Goal: Information Seeking & Learning: Learn about a topic

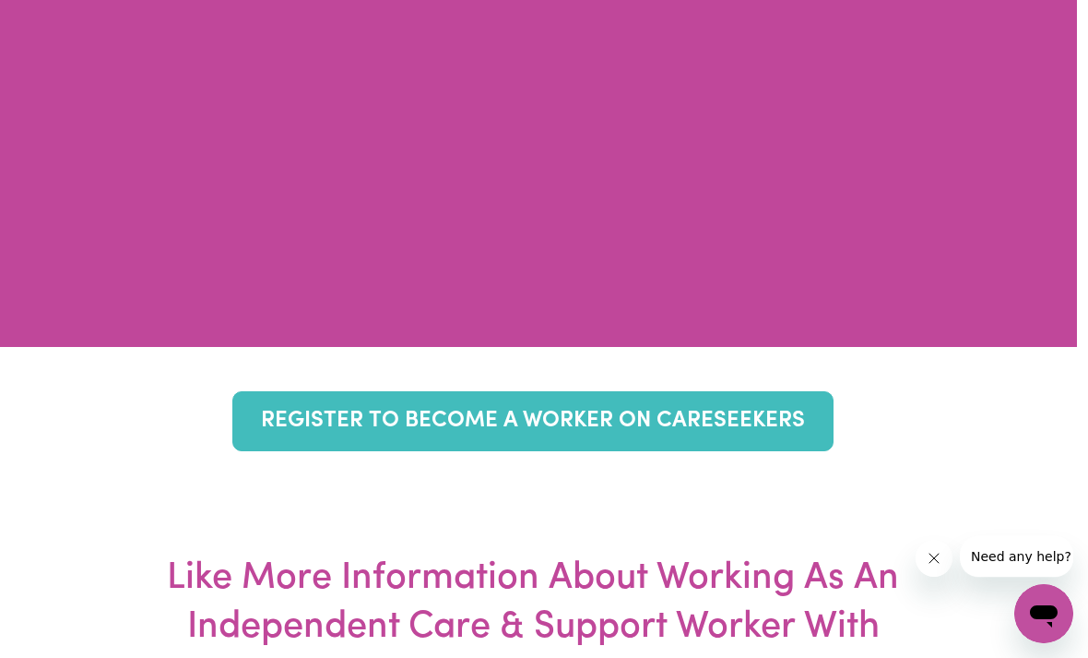
scroll to position [7948, 11]
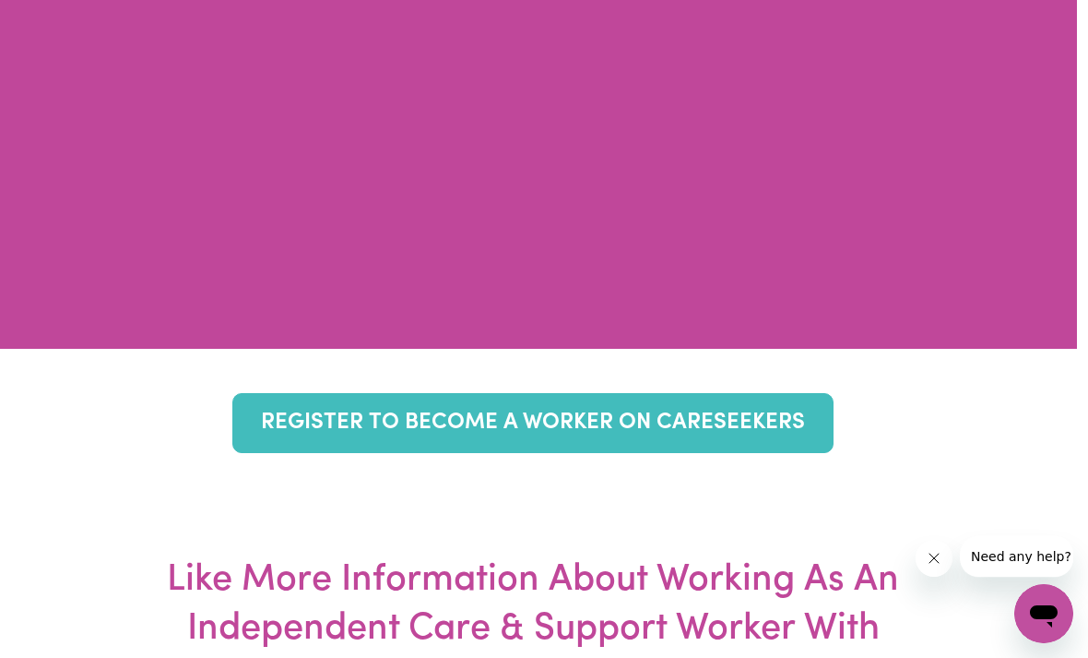
click at [304, 453] on link "REGISTER TO BECOME A WORKER ON CARESEEKERS" at bounding box center [532, 423] width 600 height 60
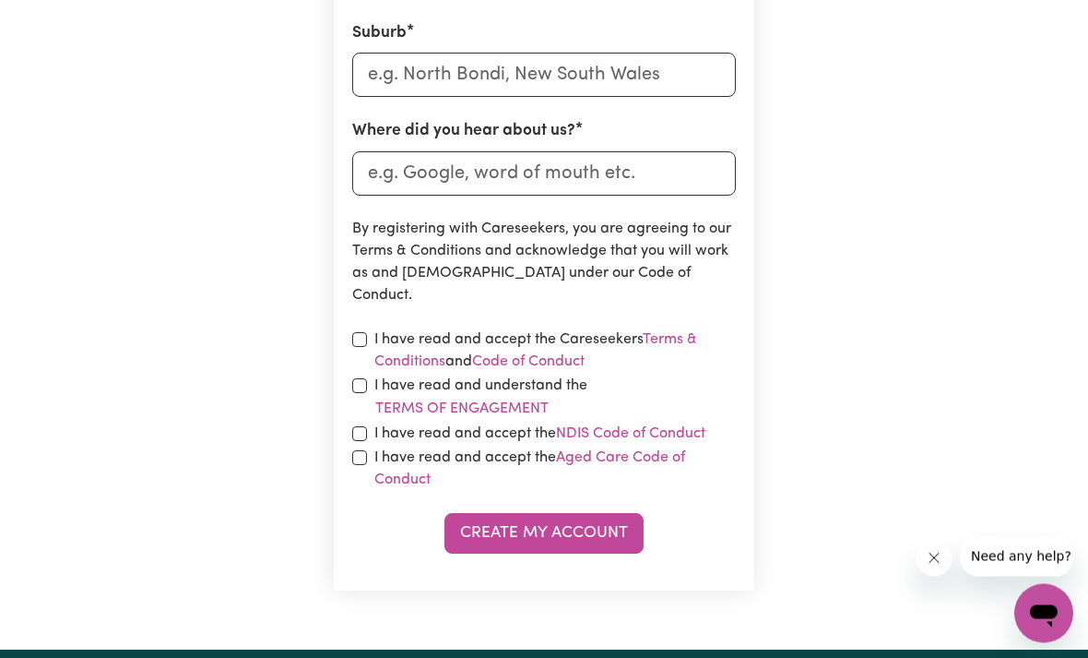
scroll to position [921, 0]
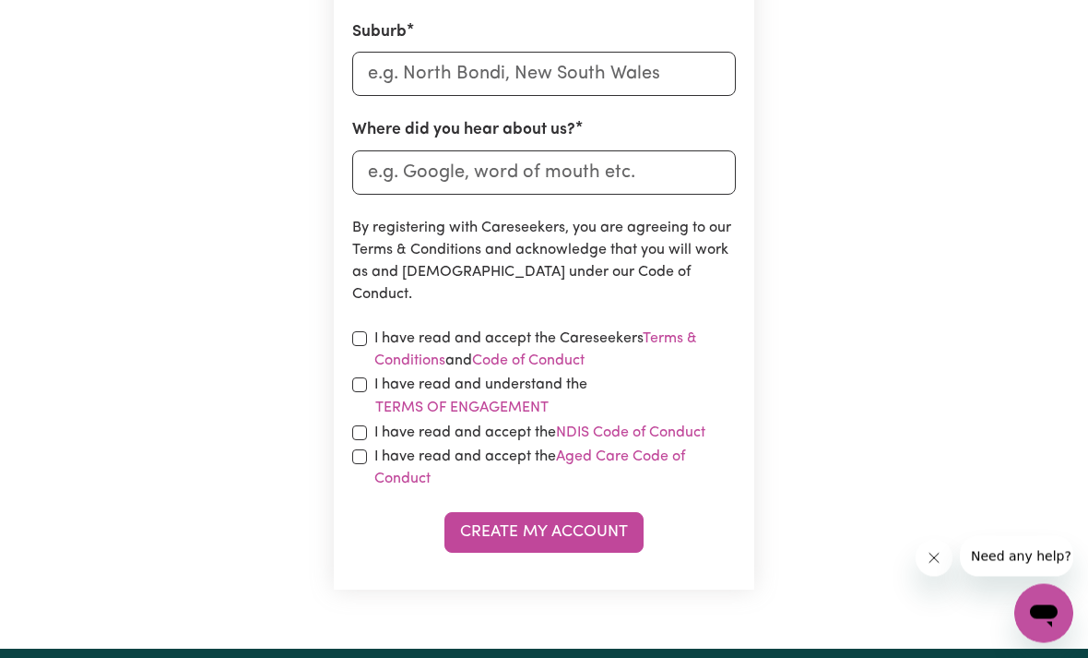
click at [482, 406] on button "Terms of Engagement" at bounding box center [461, 409] width 175 height 24
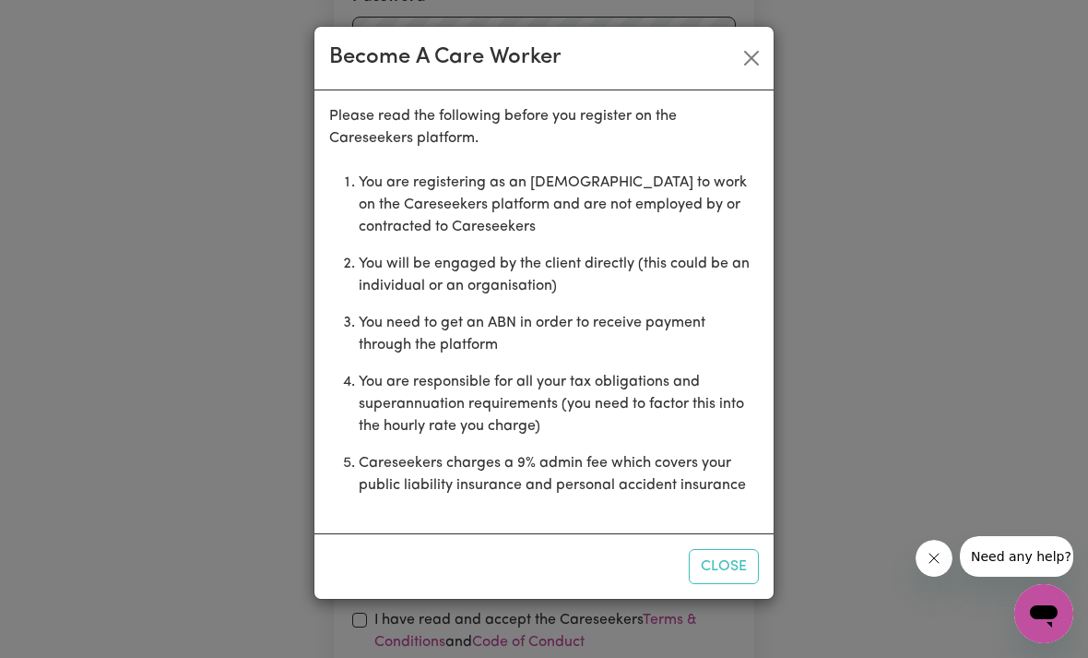
scroll to position [640, 0]
click at [759, 58] on button "Close" at bounding box center [752, 58] width 30 height 30
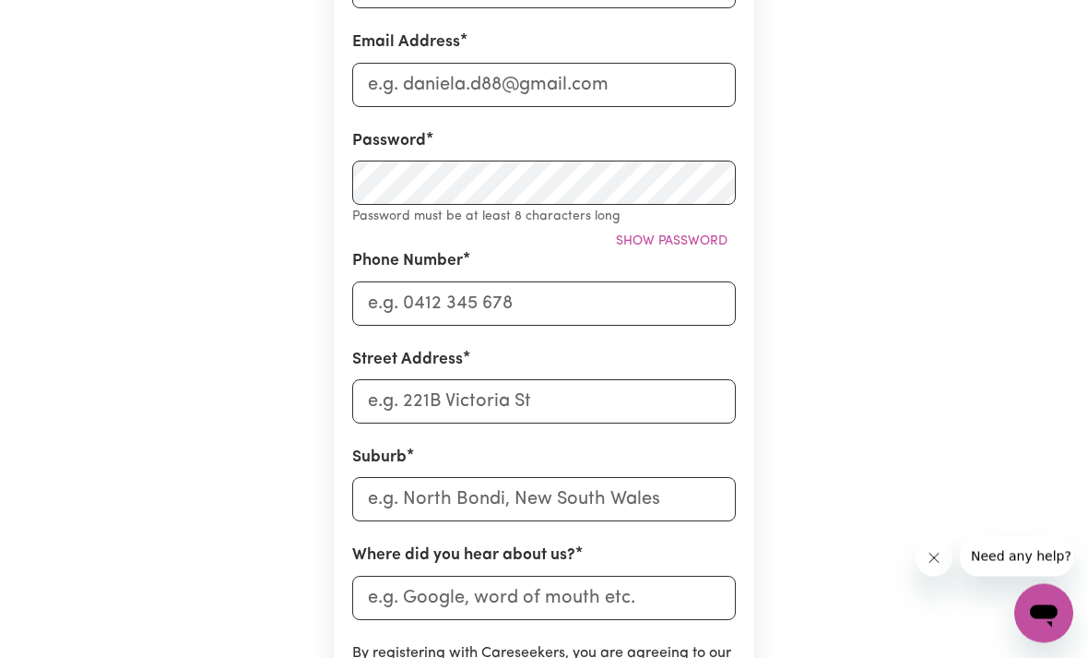
scroll to position [0, 0]
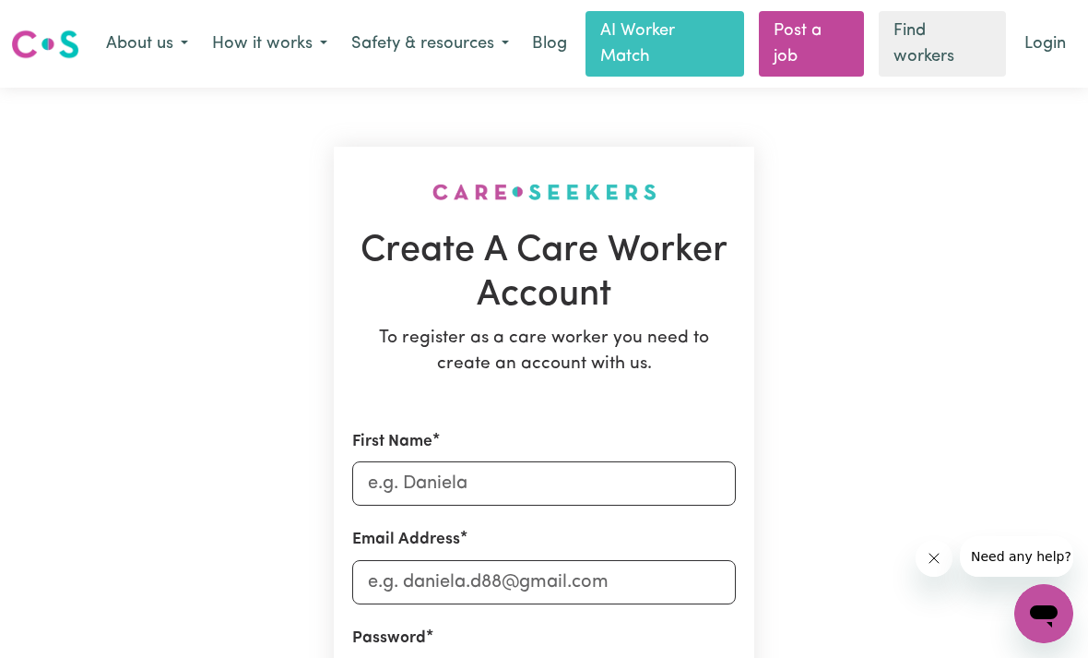
click at [940, 41] on link "Find workers" at bounding box center [942, 43] width 127 height 65
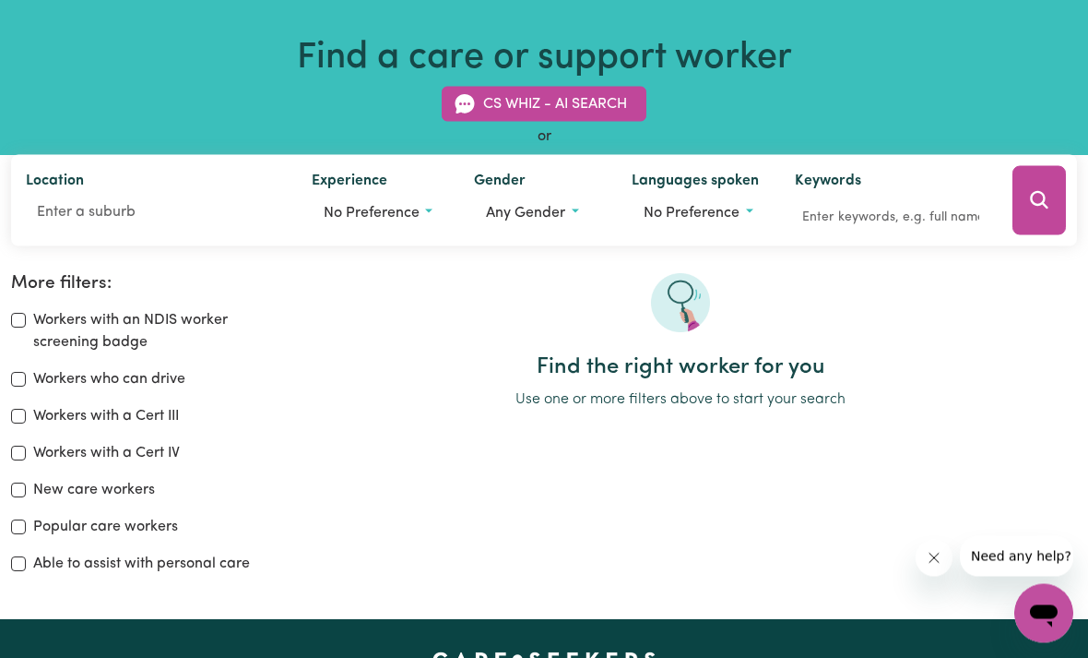
scroll to position [117, 0]
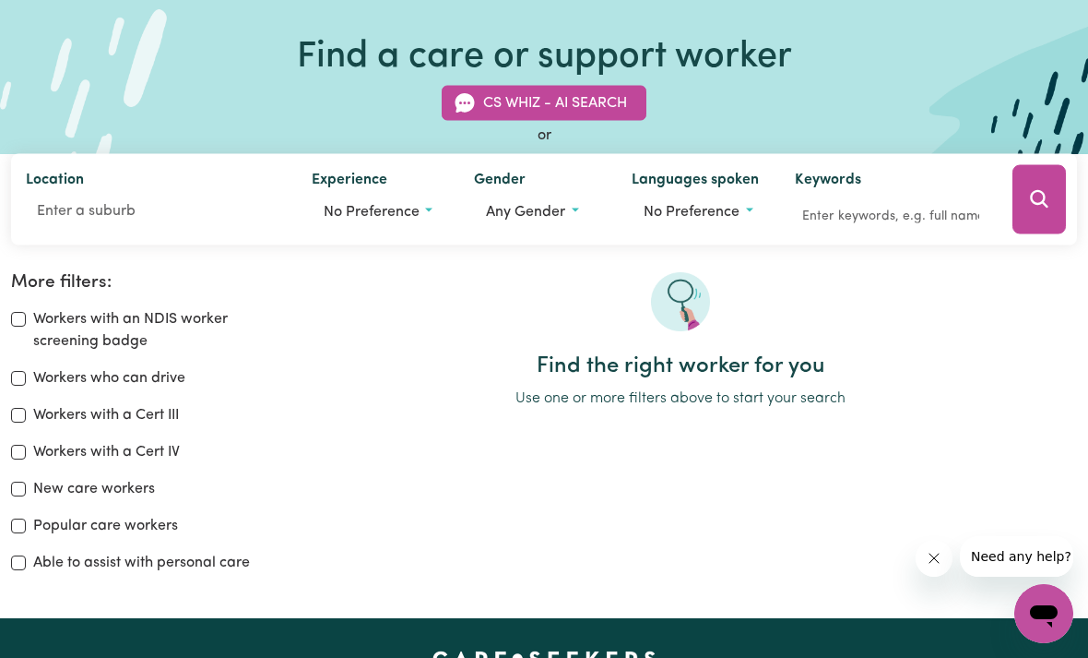
click at [23, 524] on input "Popular care workers" at bounding box center [18, 525] width 15 height 15
checkbox input "true"
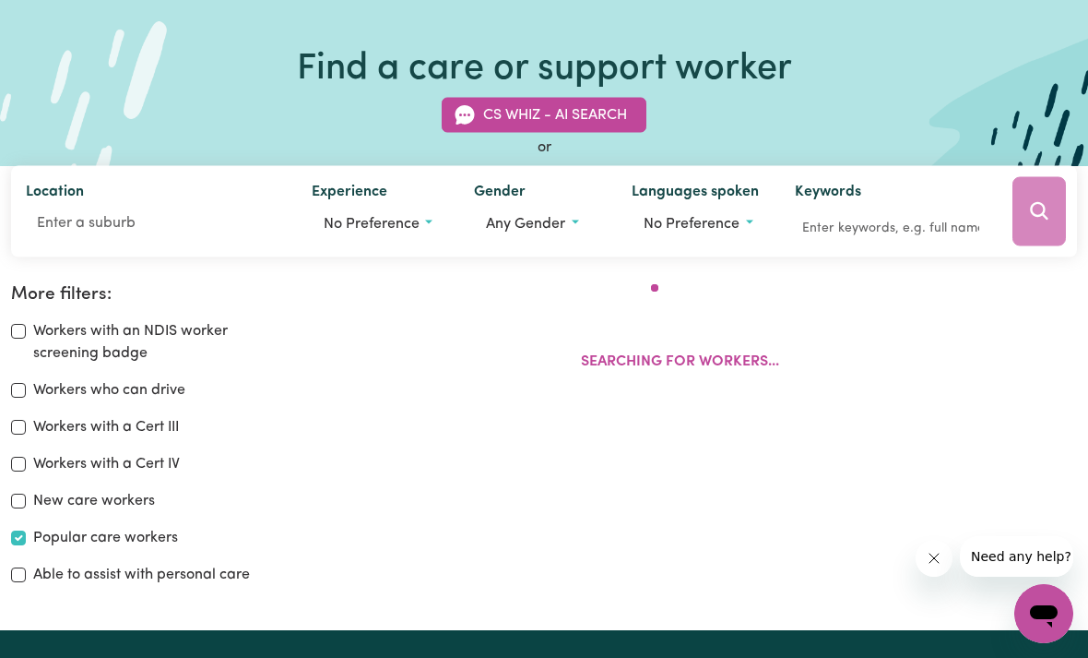
scroll to position [105, 0]
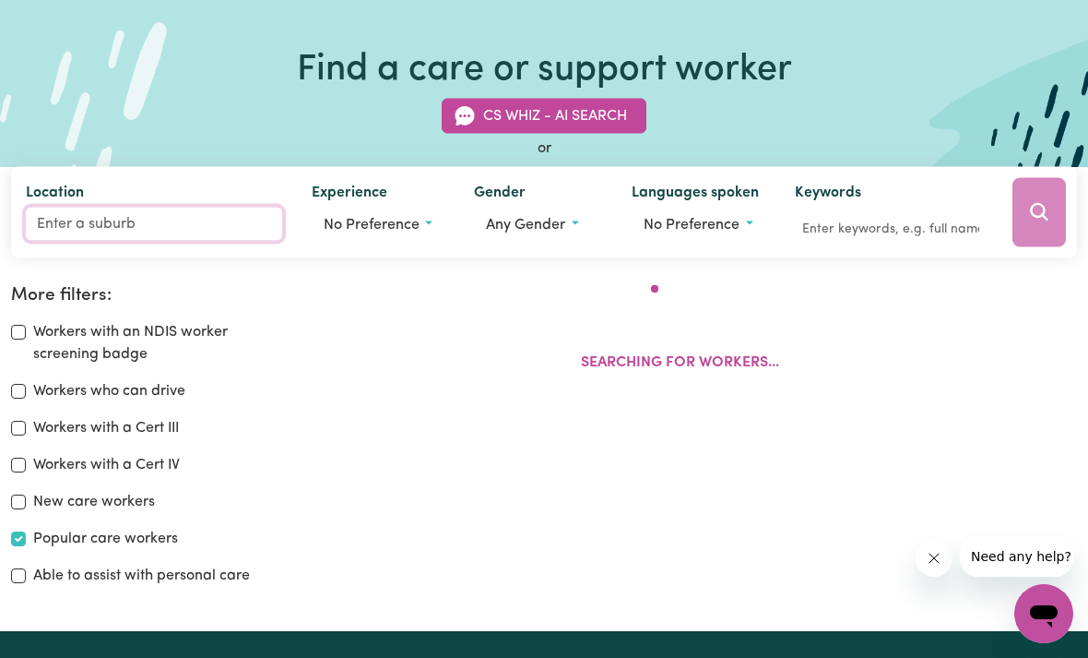
click at [82, 219] on input "Location" at bounding box center [154, 223] width 256 height 33
type input "Box"
type input "[GEOGRAPHIC_DATA], 2257"
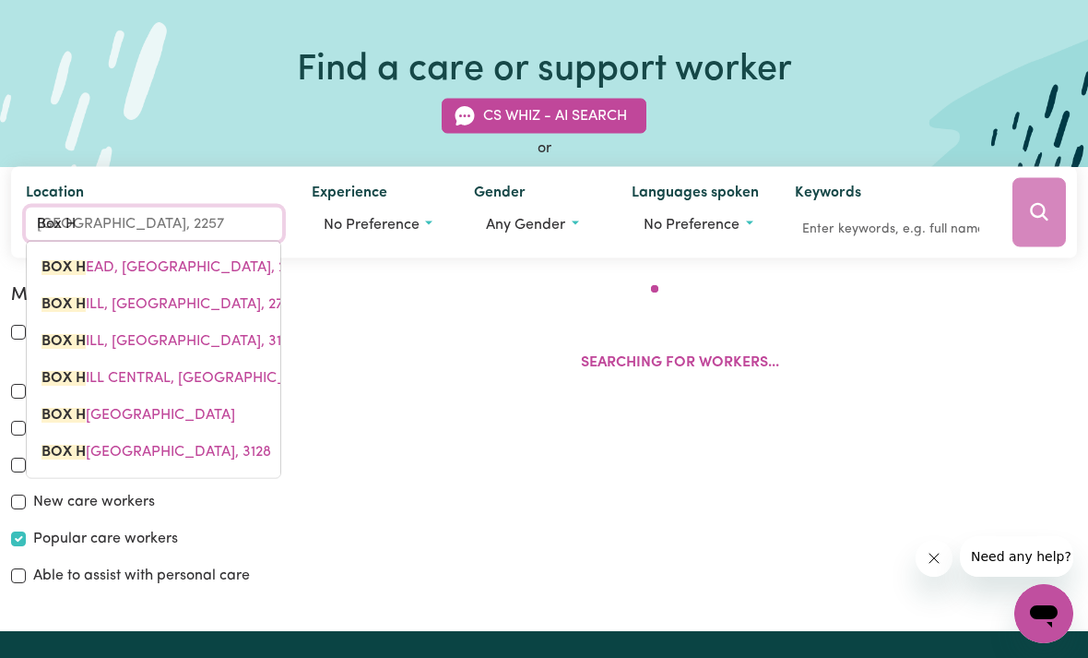
type input "Box Hi"
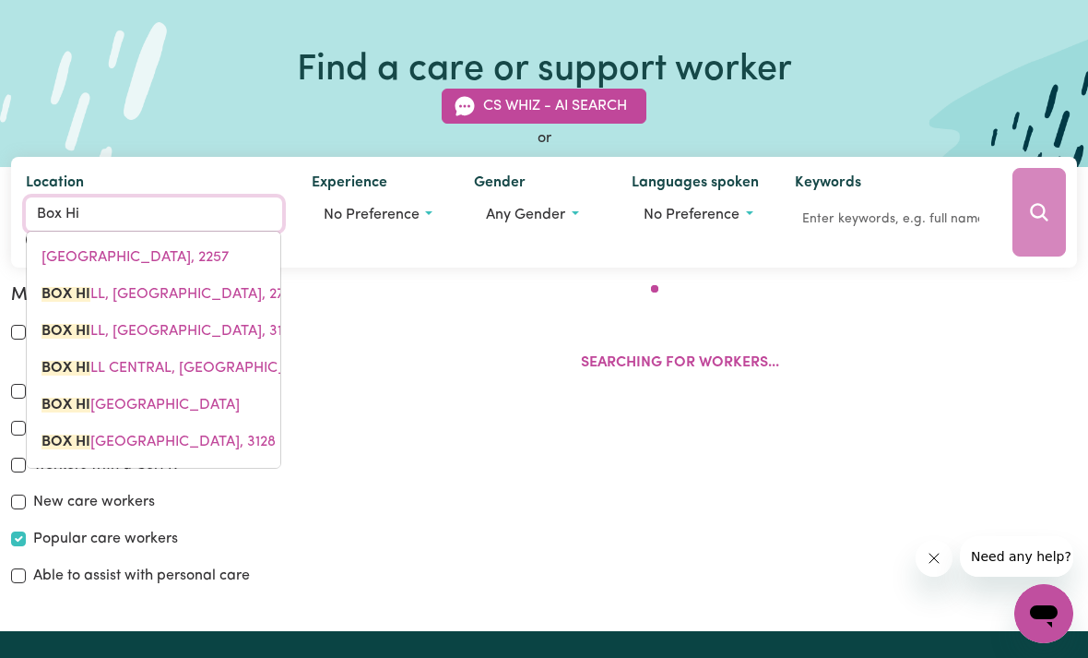
type input "[STREET_ADDRESS]"
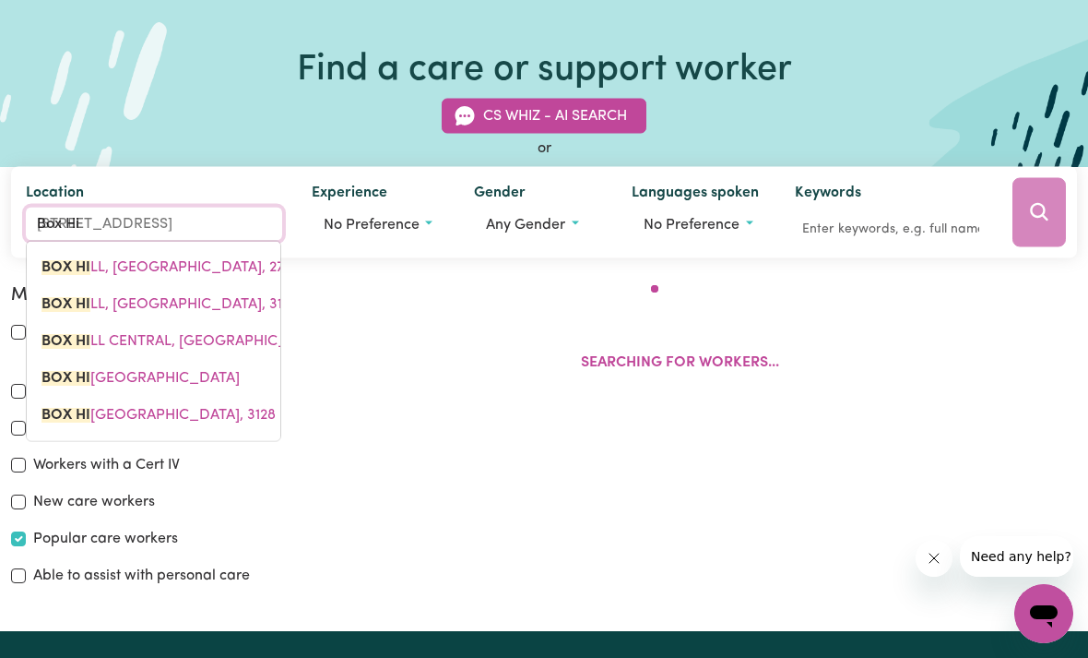
type input "Box Hil"
type input "Box HilL, [GEOGRAPHIC_DATA], 2765"
type input "[GEOGRAPHIC_DATA]"
type input "[STREET_ADDRESS]"
click at [139, 299] on span "[GEOGRAPHIC_DATA][PERSON_NAME]" at bounding box center [120, 303] width 158 height 15
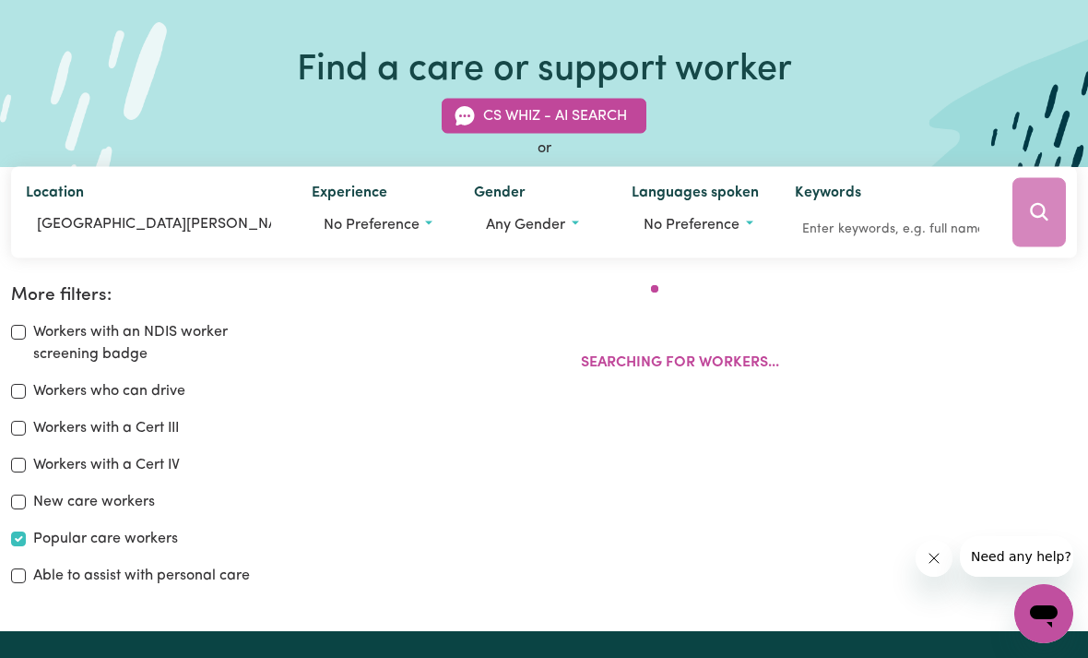
click at [404, 215] on button "No preference" at bounding box center [378, 224] width 133 height 35
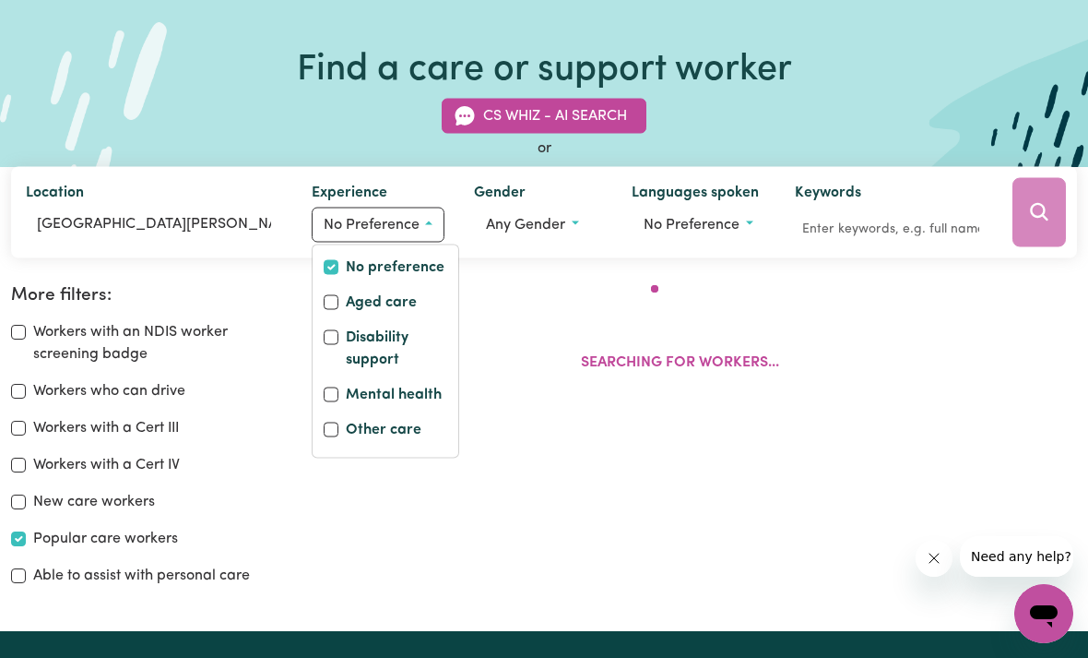
click at [334, 295] on input "Aged care" at bounding box center [331, 301] width 15 height 15
checkbox input "true"
checkbox input "false"
click at [556, 213] on button "Any gender" at bounding box center [536, 224] width 129 height 35
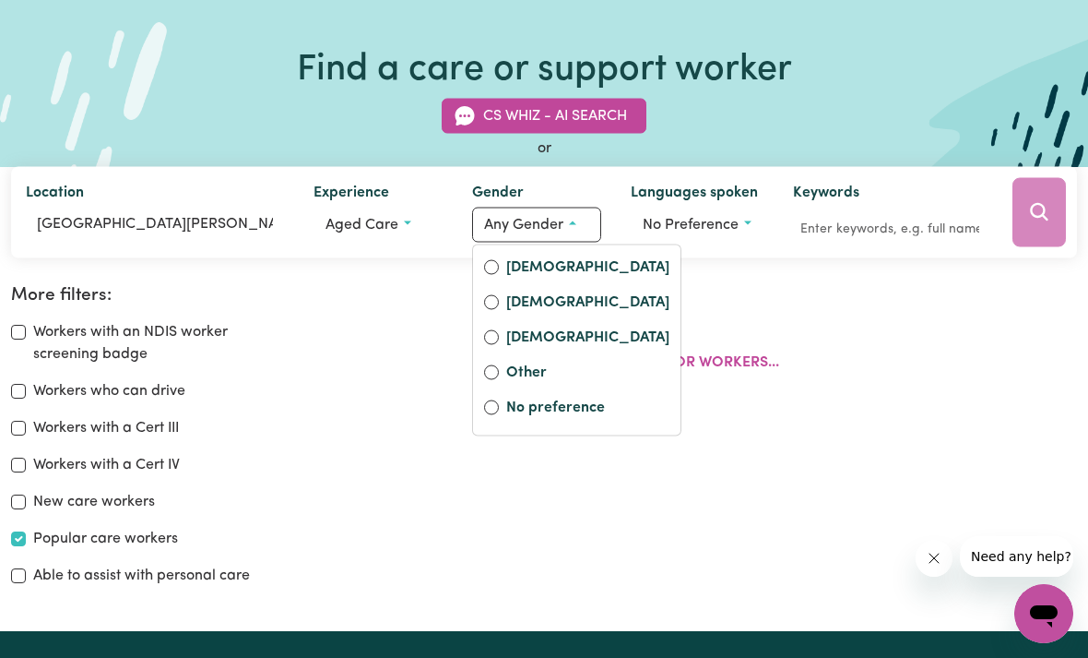
click at [497, 254] on div "[DEMOGRAPHIC_DATA]" at bounding box center [576, 269] width 207 height 35
click at [720, 215] on button "No preference" at bounding box center [697, 224] width 133 height 35
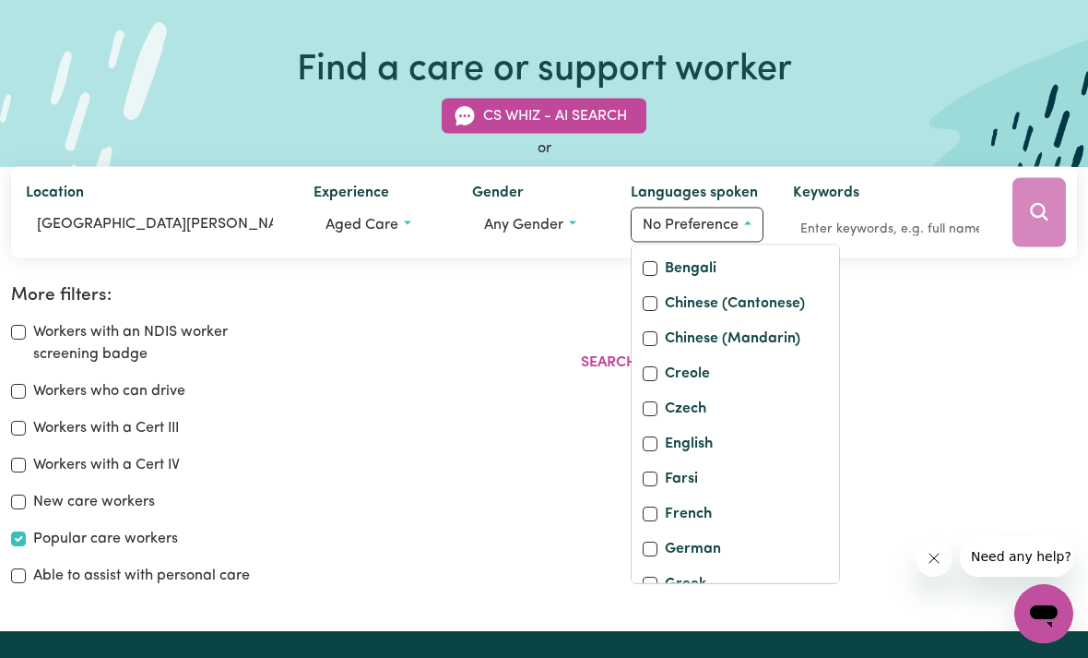
scroll to position [211, 0]
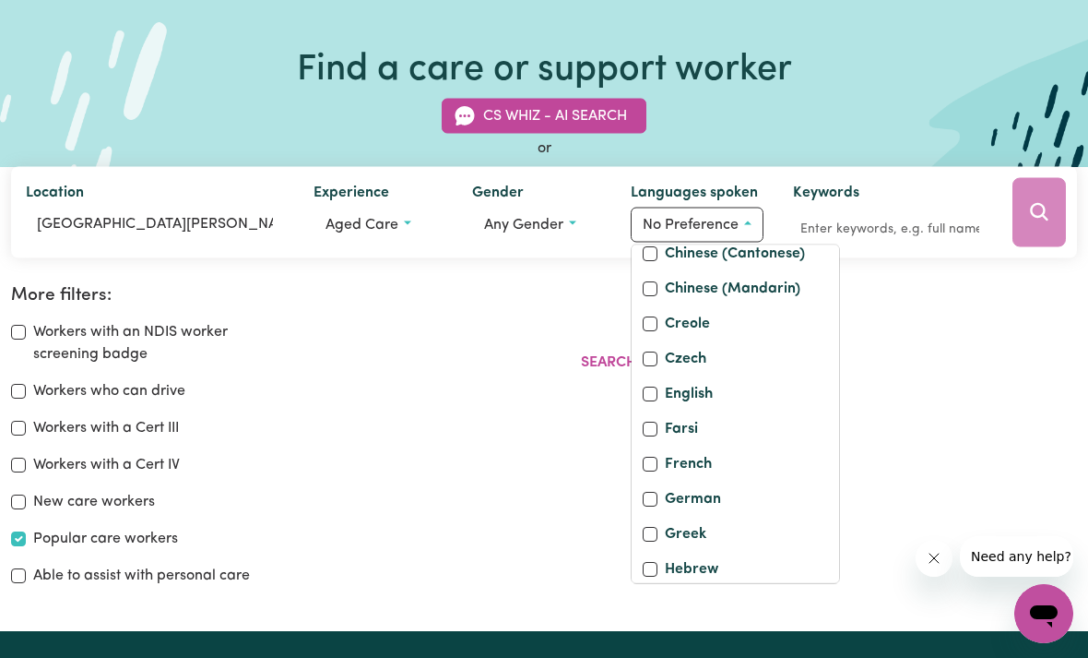
click at [650, 400] on input "English" at bounding box center [650, 392] width 15 height 15
checkbox input "true"
checkbox input "false"
click at [1034, 208] on div at bounding box center [1039, 211] width 76 height 91
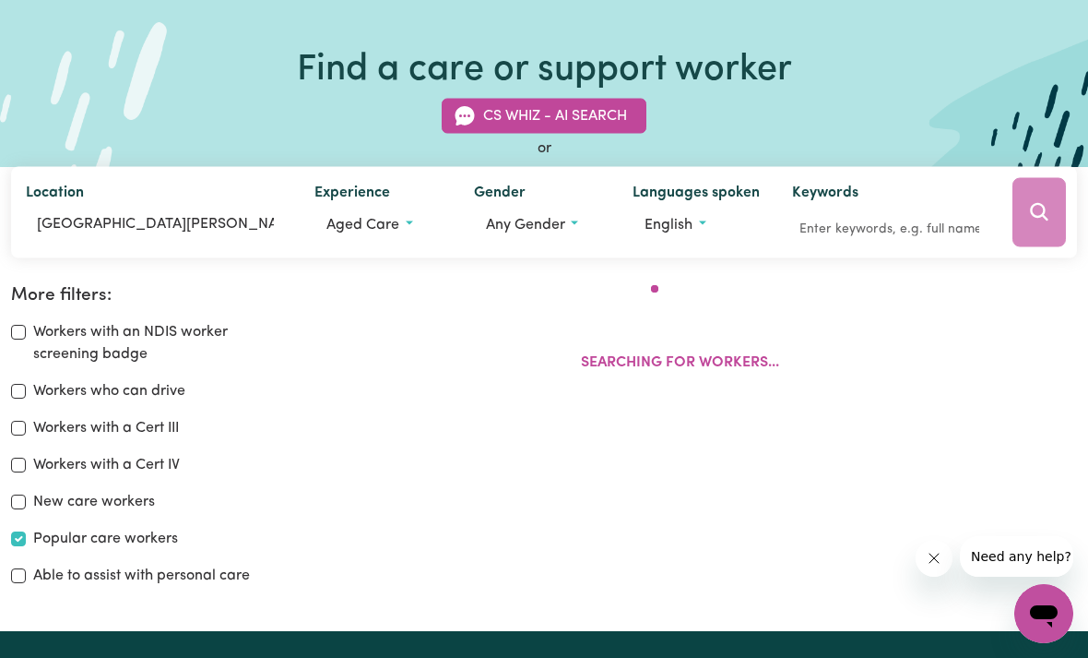
click at [23, 534] on input "Popular care workers" at bounding box center [18, 538] width 15 height 15
checkbox input "false"
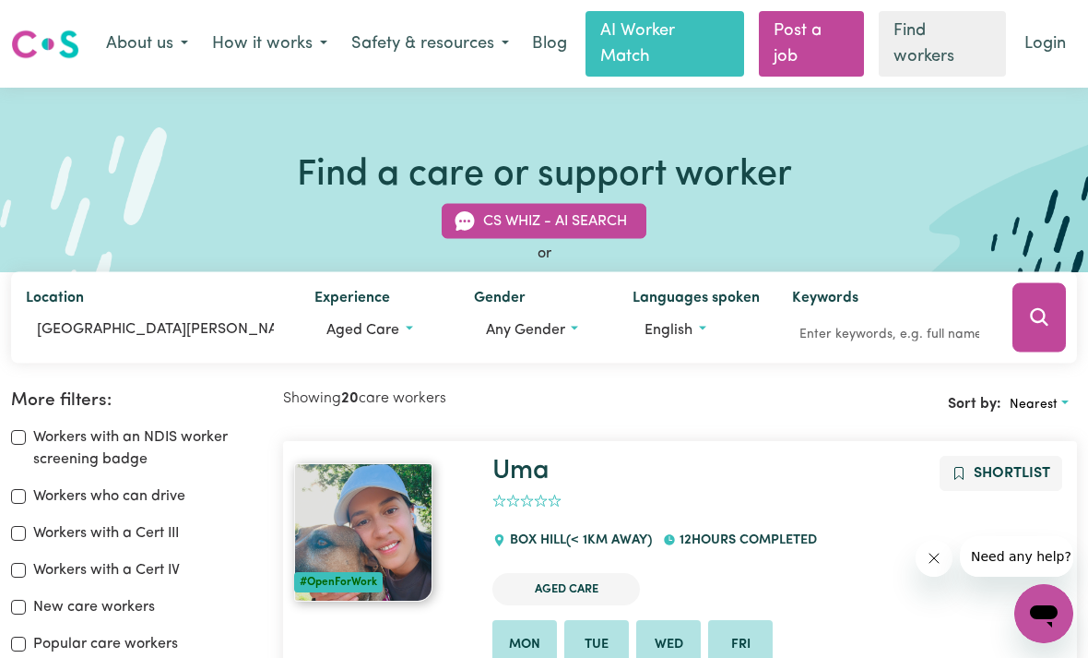
click at [555, 317] on button "Any gender" at bounding box center [539, 329] width 130 height 35
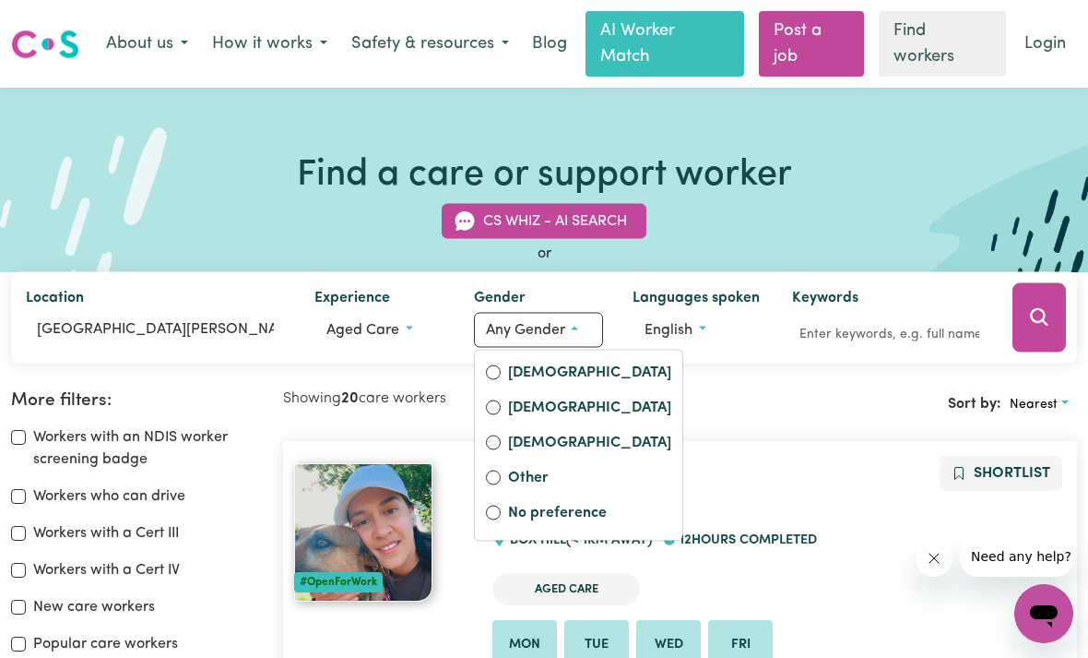
click at [497, 372] on input "[DEMOGRAPHIC_DATA]" at bounding box center [493, 371] width 15 height 15
radio input "true"
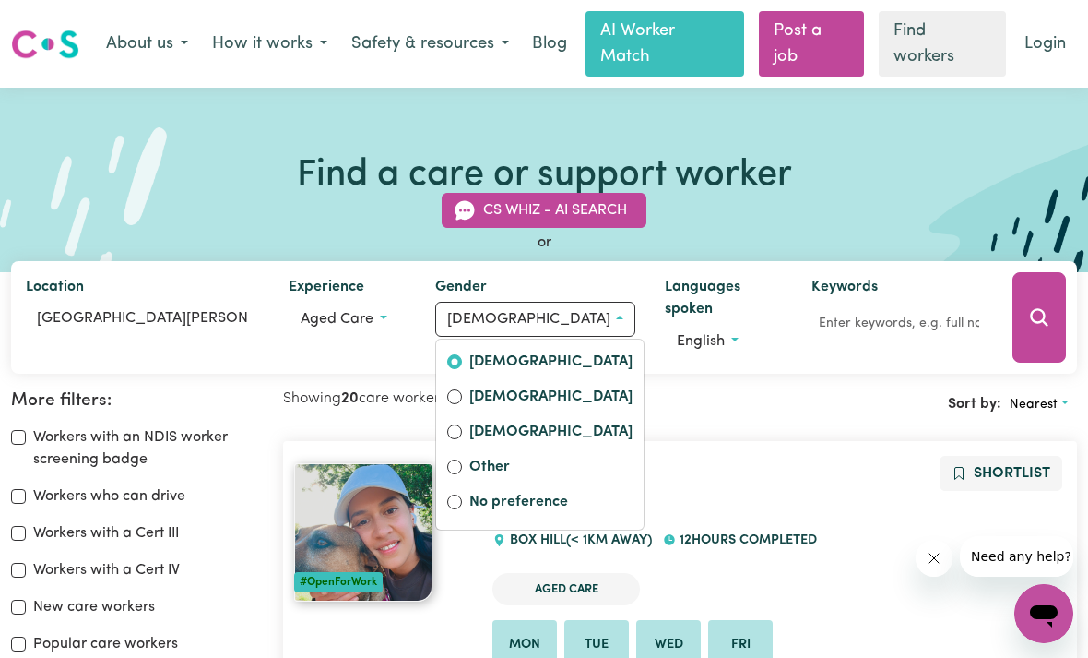
click at [1042, 311] on icon "Search" at bounding box center [1039, 317] width 22 height 22
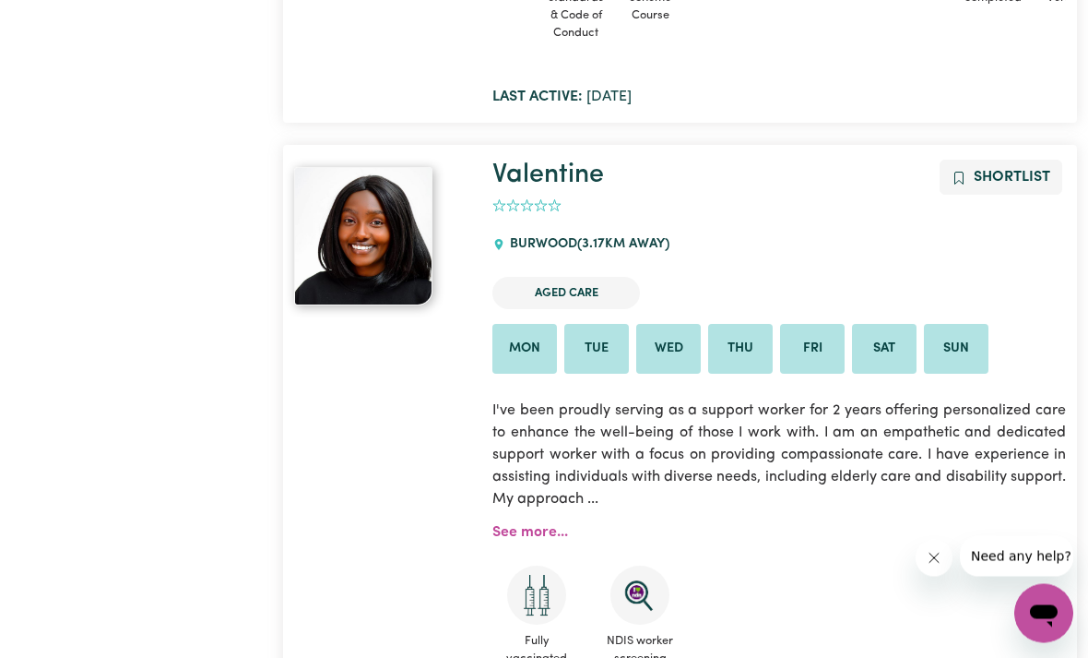
scroll to position [991, 0]
click at [525, 525] on link "See more..." at bounding box center [530, 532] width 76 height 15
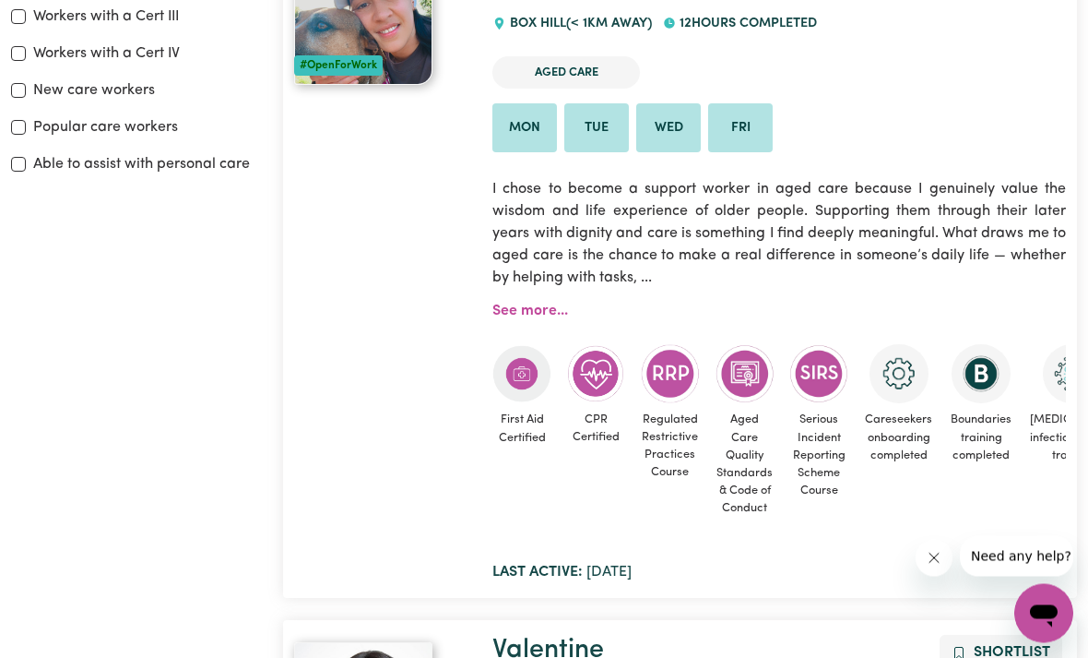
scroll to position [516, 0]
click at [531, 296] on div "Uma Shortlist 0 BOX HILL (< 1km away) 12 hours completed Aged Care Mon Tue Wed …" at bounding box center [779, 261] width 596 height 645
click at [530, 311] on link "See more..." at bounding box center [530, 310] width 76 height 15
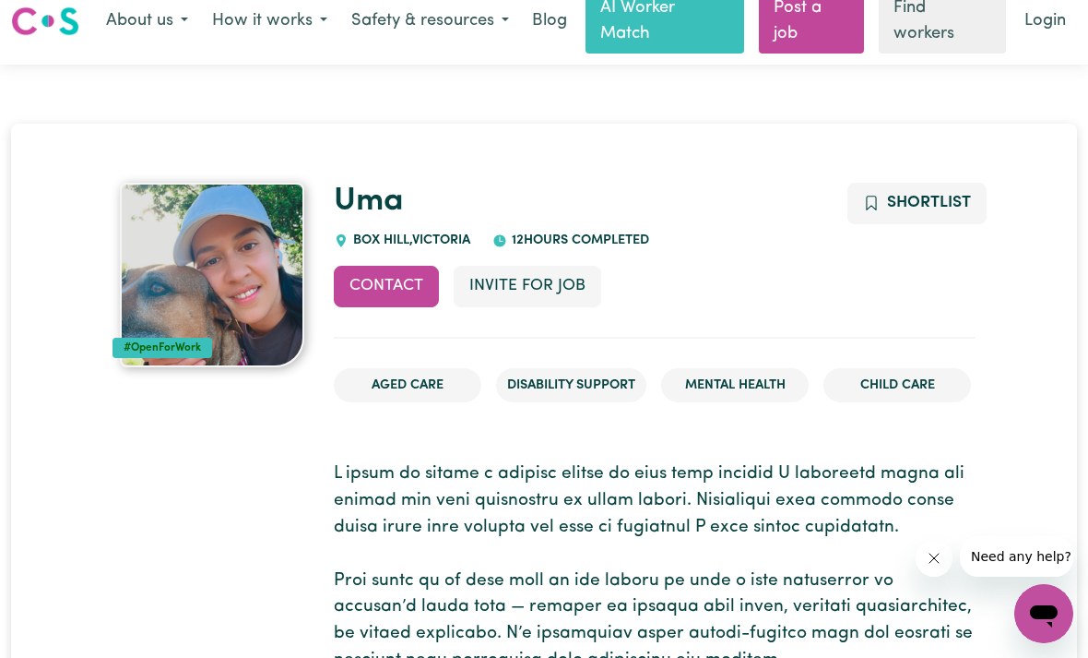
scroll to position [22, 0]
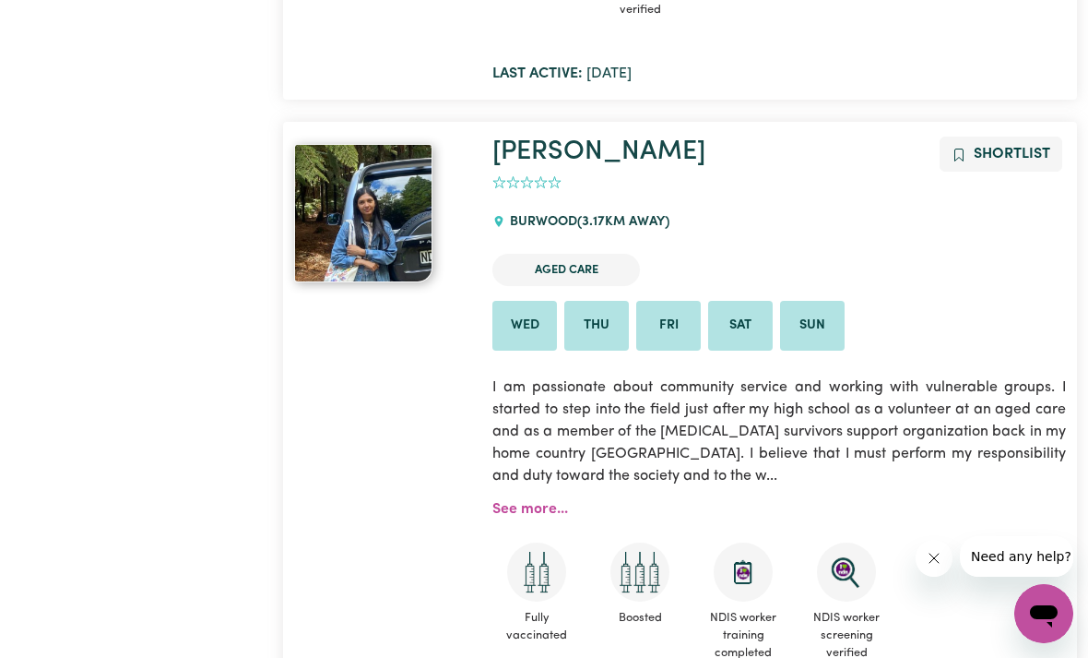
scroll to position [1660, 0]
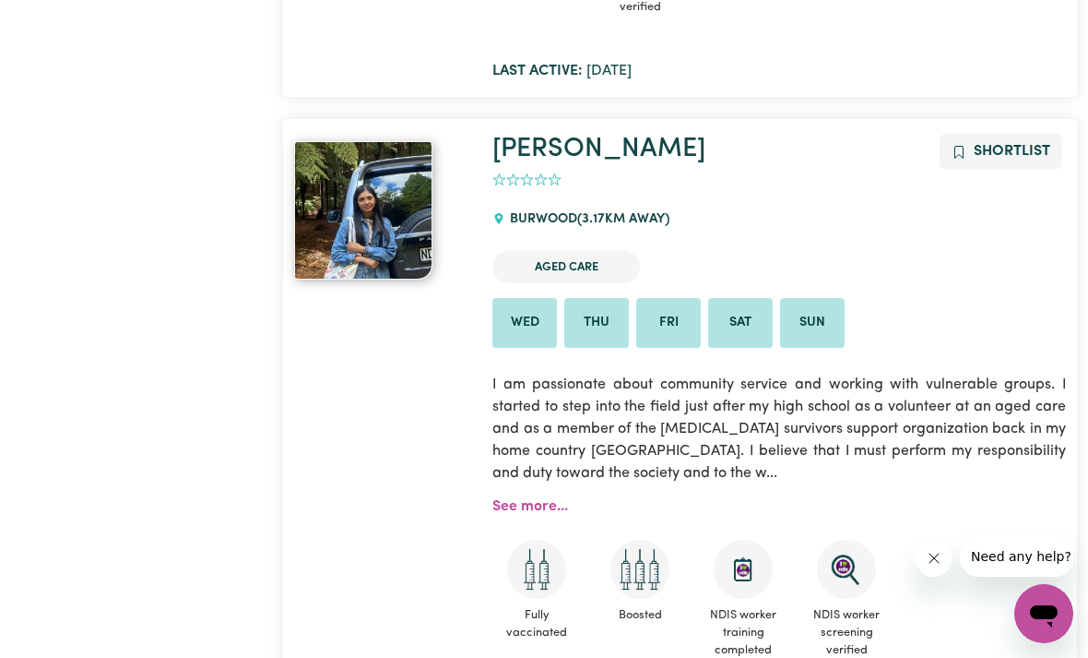
click at [532, 499] on link "See more..." at bounding box center [530, 506] width 76 height 15
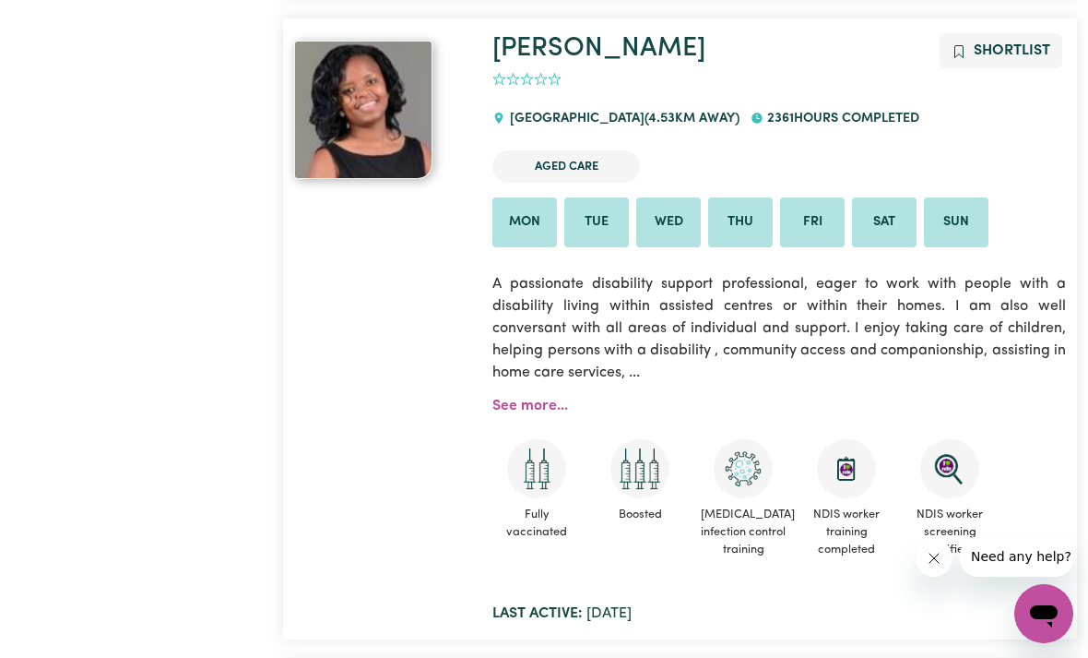
scroll to position [2402, 0]
click at [539, 399] on link "See more..." at bounding box center [530, 406] width 76 height 15
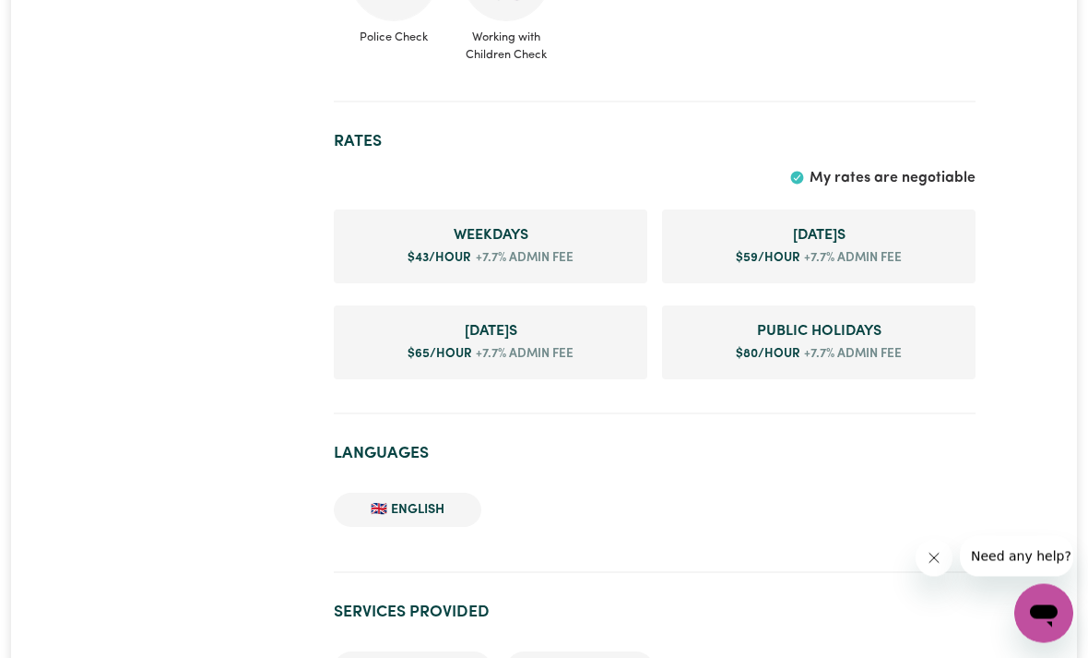
scroll to position [1196, 0]
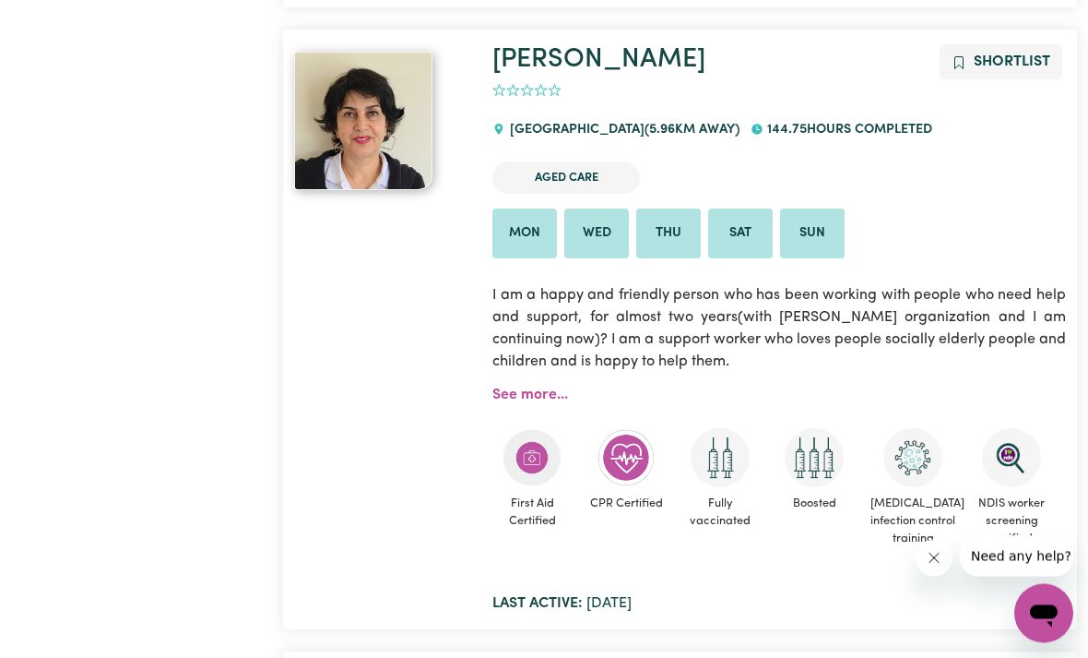
scroll to position [3035, 0]
click at [531, 387] on link "See more..." at bounding box center [530, 394] width 76 height 15
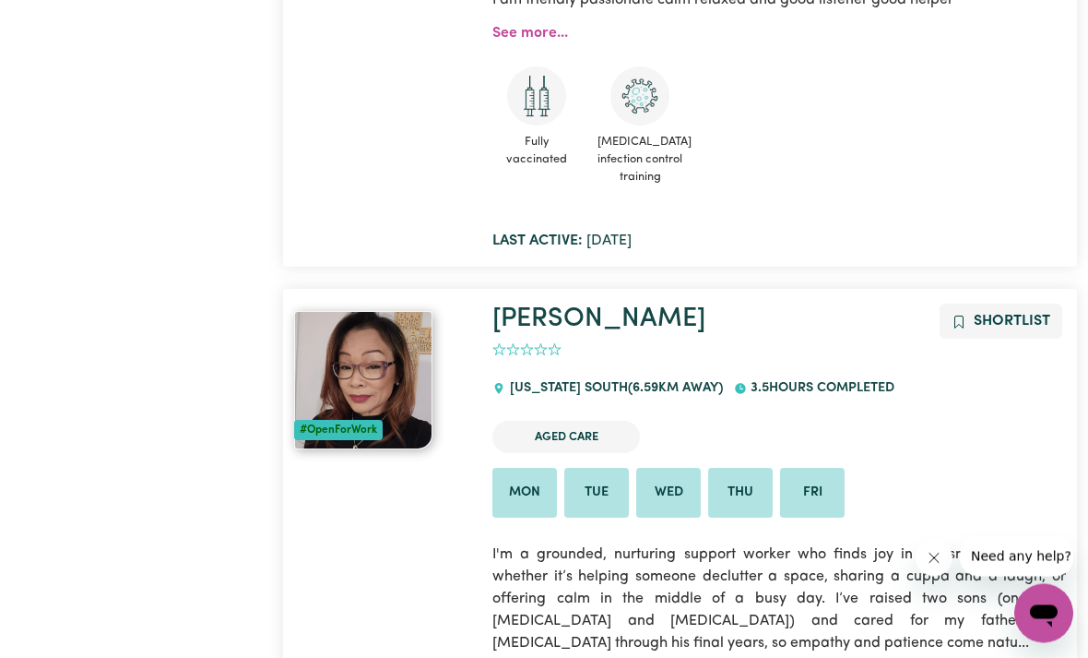
scroll to position [4488, 0]
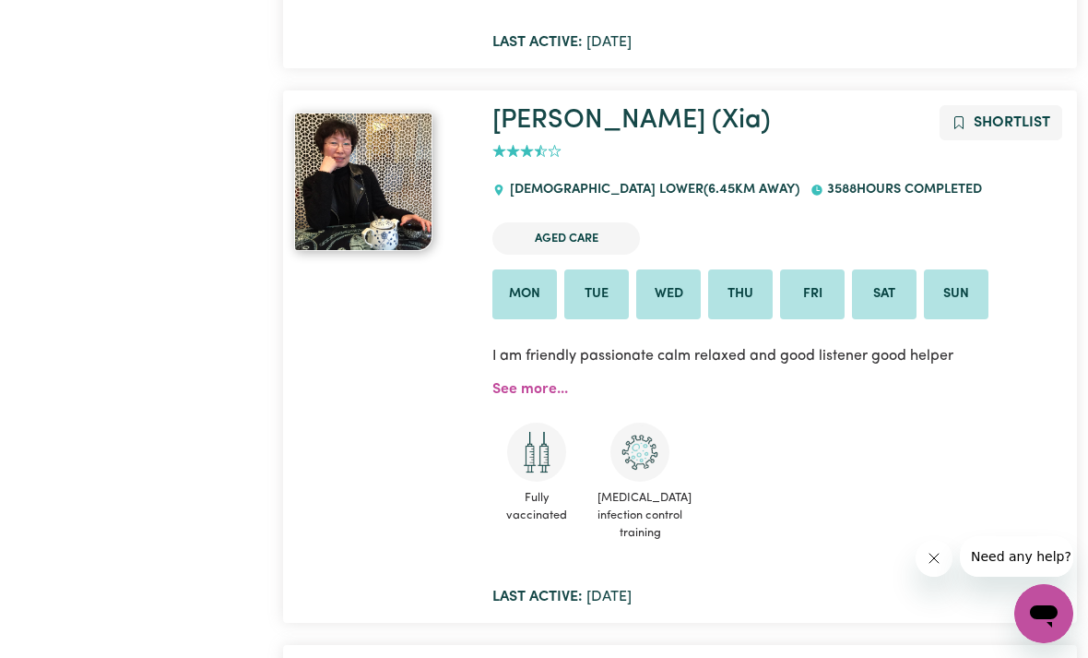
scroll to position [4307, 0]
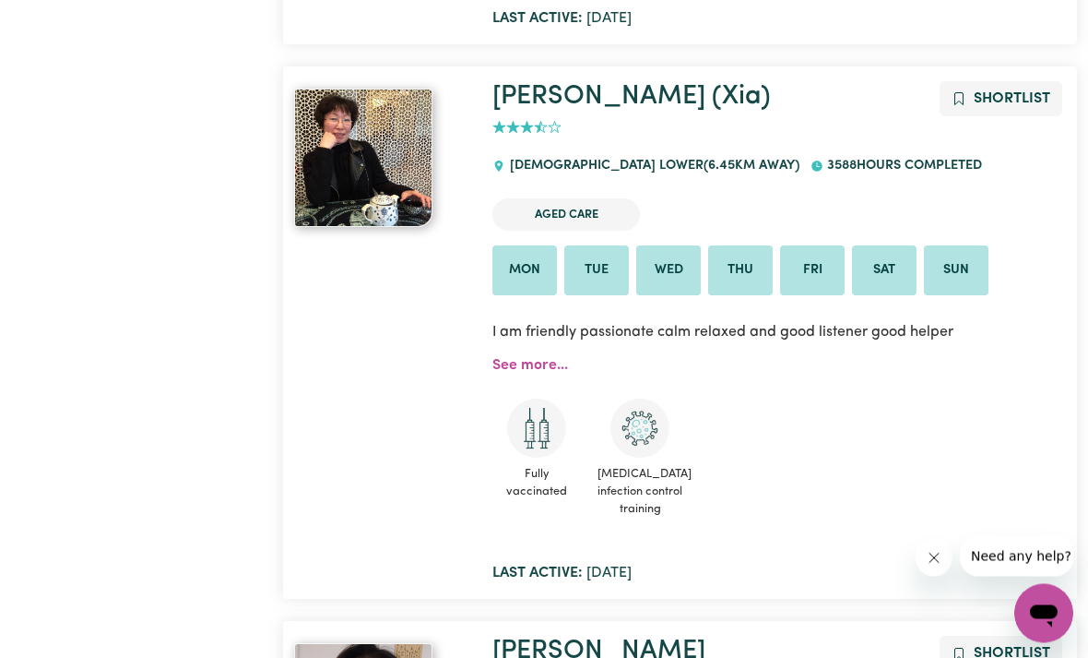
click at [519, 361] on link "See more..." at bounding box center [530, 366] width 76 height 15
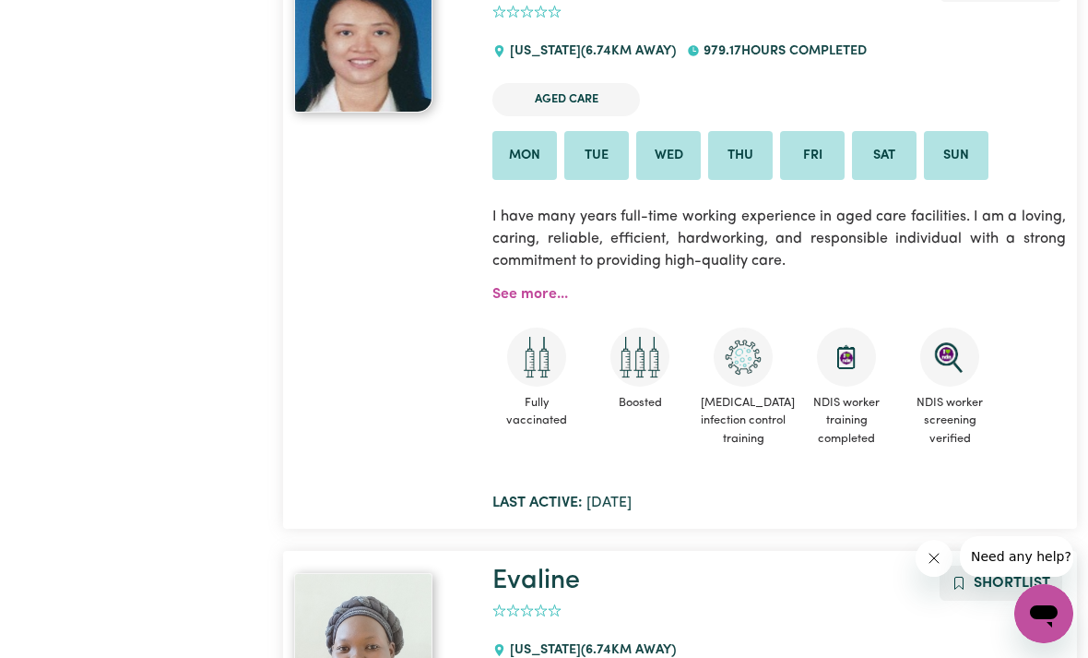
scroll to position [5522, 0]
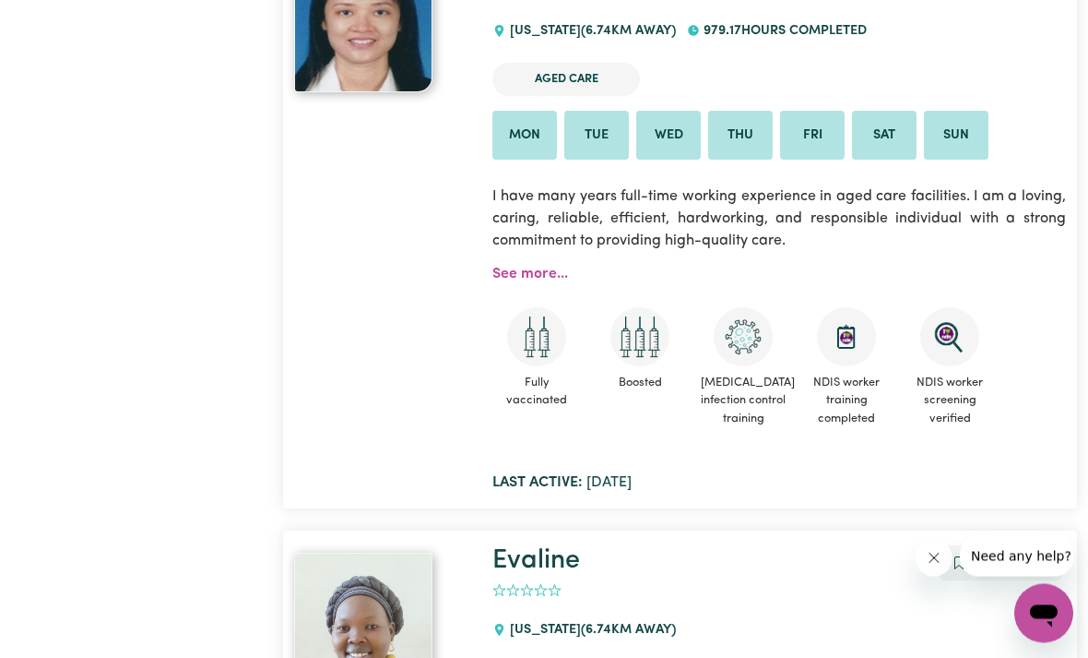
click at [527, 139] on li "Mon" at bounding box center [524, 137] width 65 height 50
click at [516, 267] on link "See more..." at bounding box center [530, 274] width 76 height 15
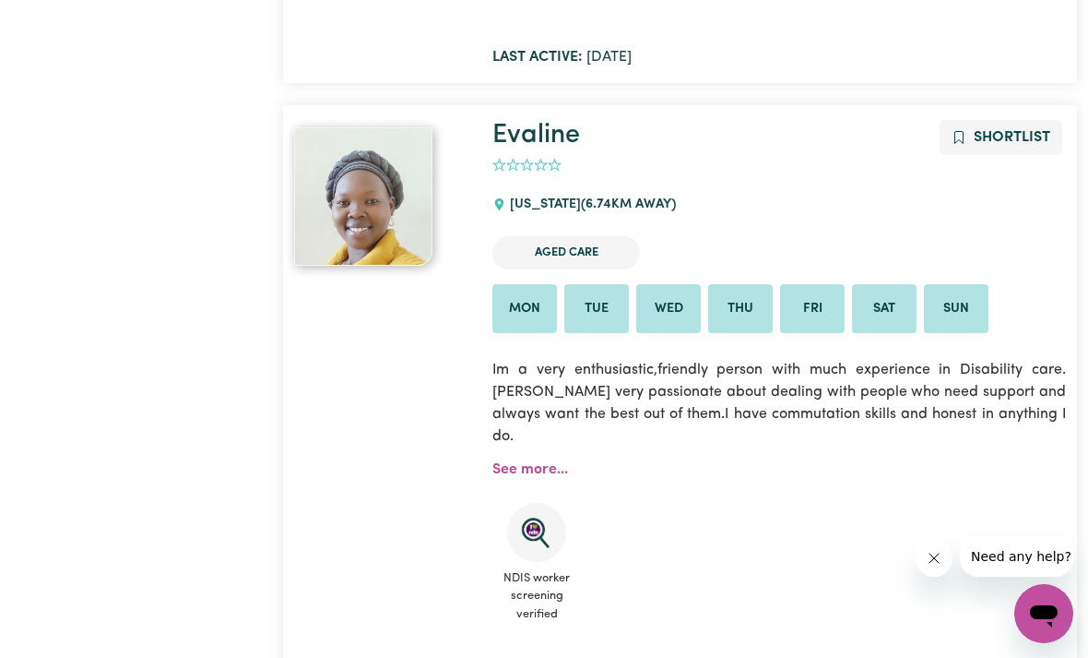
scroll to position [5945, 0]
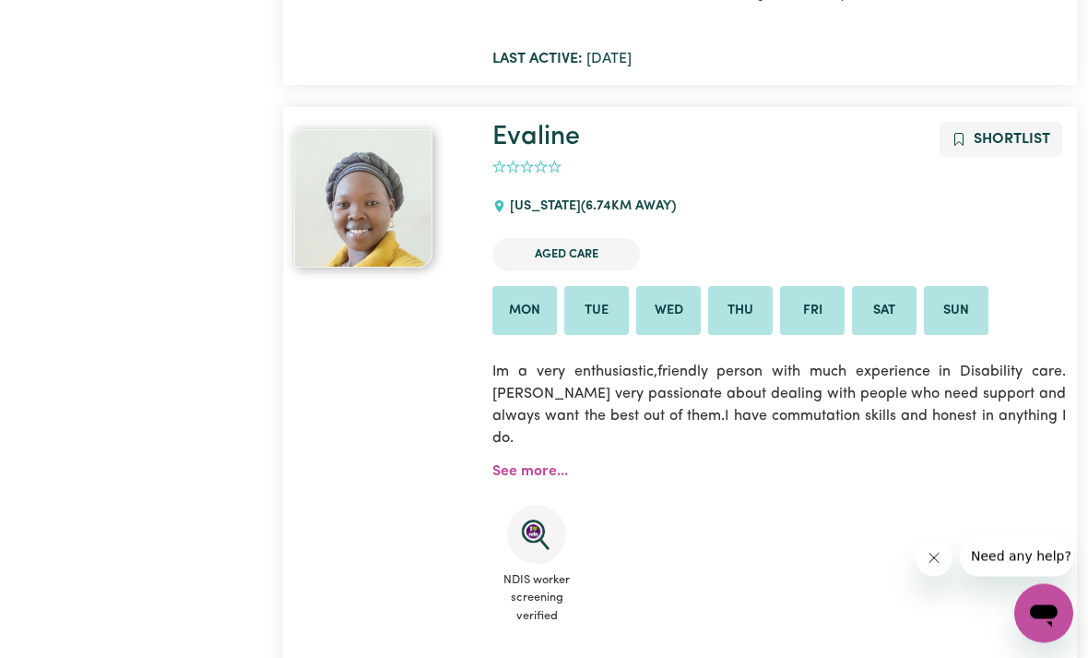
click at [515, 465] on link "See more..." at bounding box center [530, 472] width 76 height 15
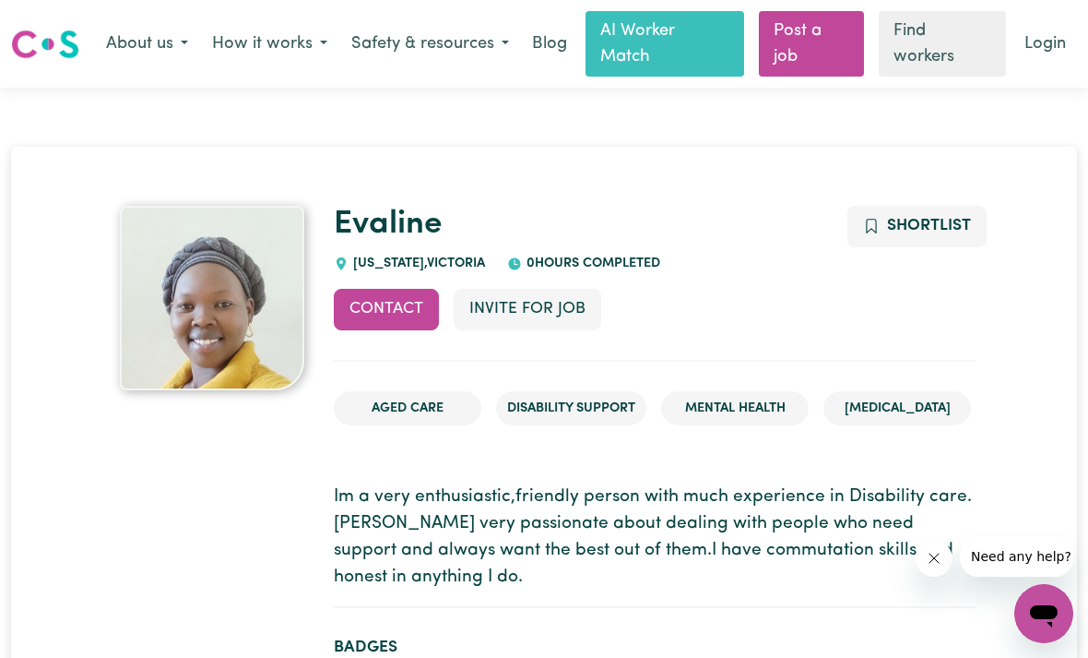
click at [273, 38] on button "How it works" at bounding box center [269, 44] width 139 height 39
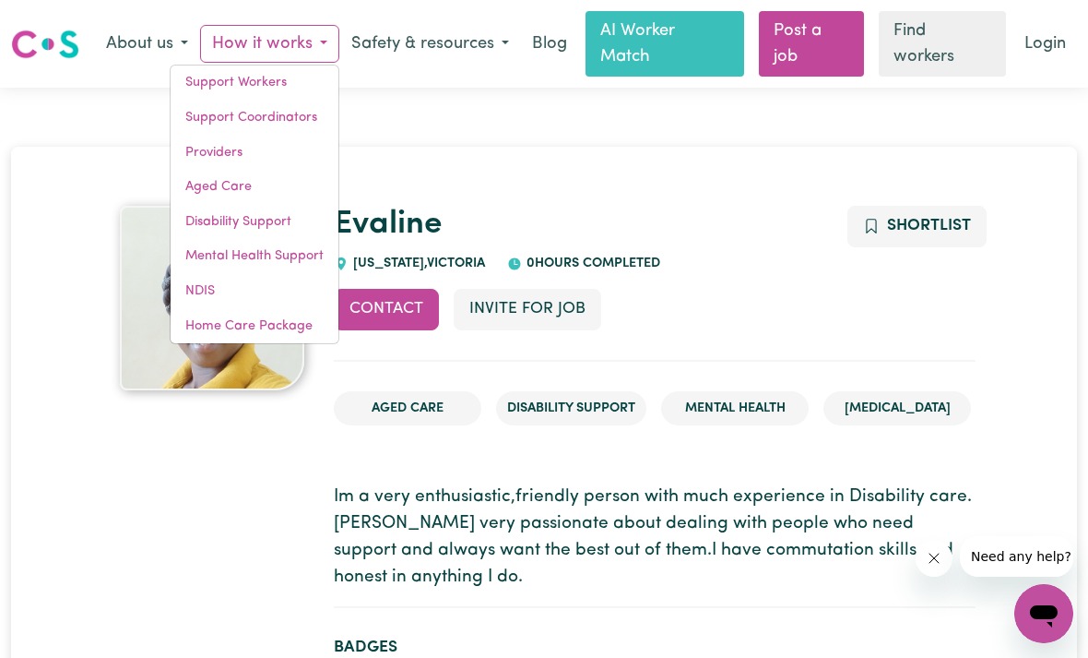
click at [199, 181] on link "Aged Care" at bounding box center [255, 187] width 168 height 35
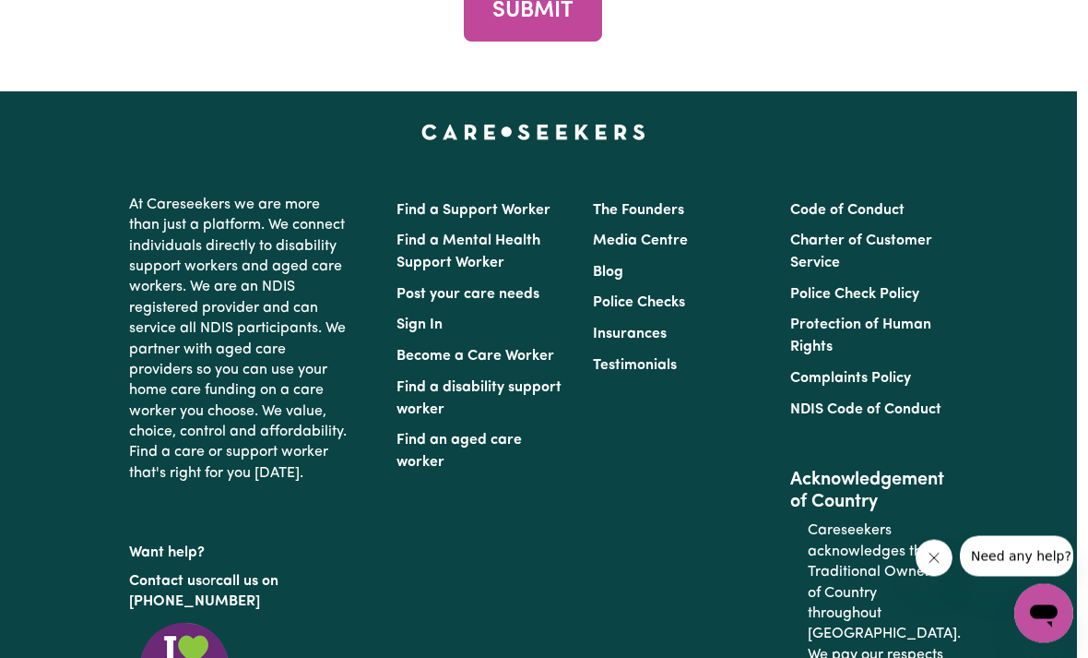
scroll to position [6785, 11]
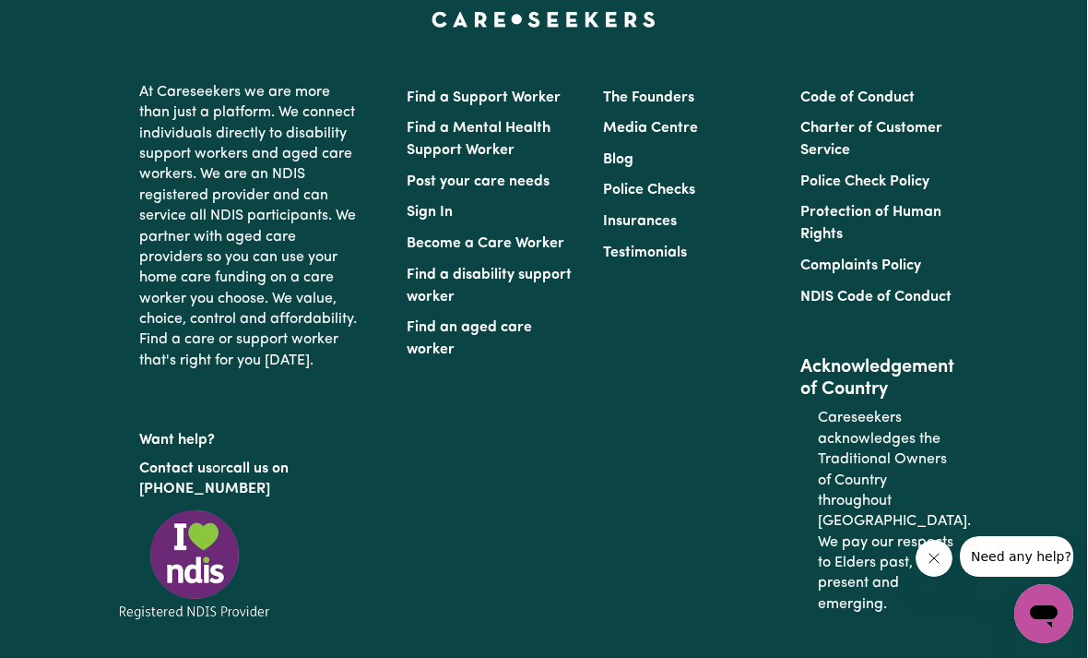
click at [458, 251] on link "Become a Care Worker" at bounding box center [486, 243] width 158 height 15
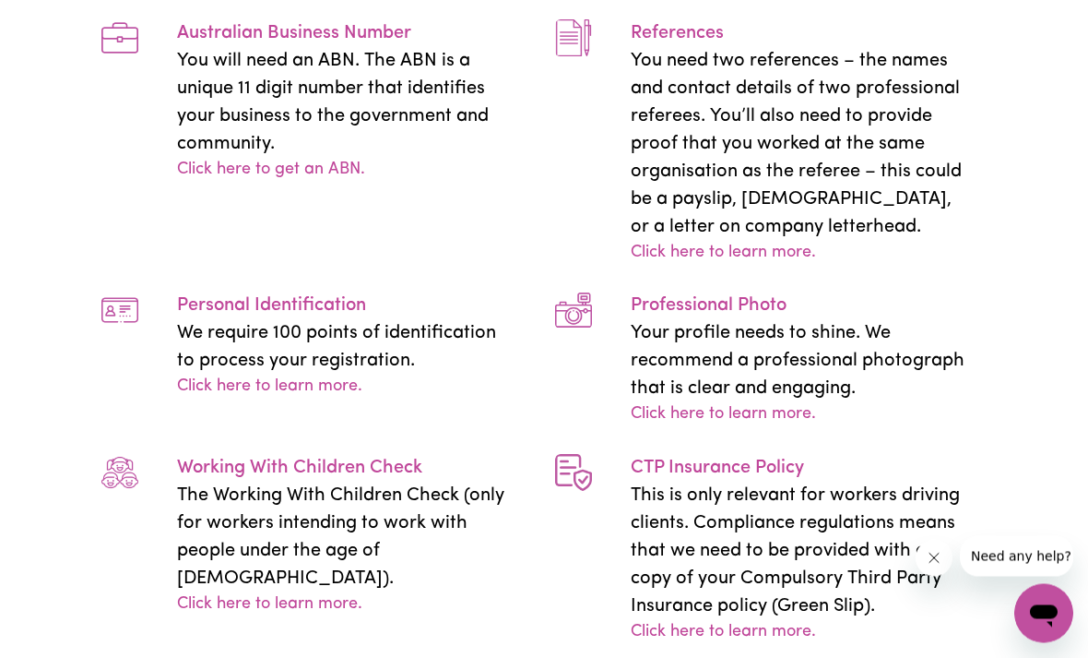
scroll to position [4233, 11]
click at [294, 399] on link "Click here to learn more." at bounding box center [269, 386] width 185 height 25
